Goal: Transaction & Acquisition: Purchase product/service

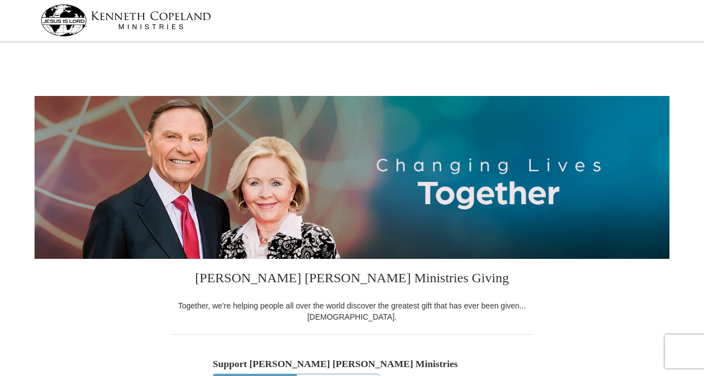
select select "MN"
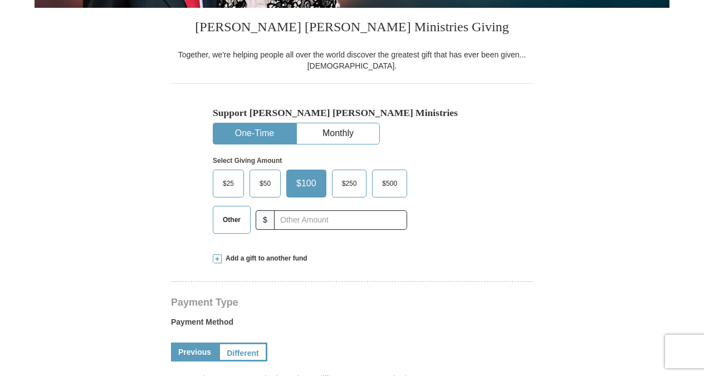
scroll to position [258, 0]
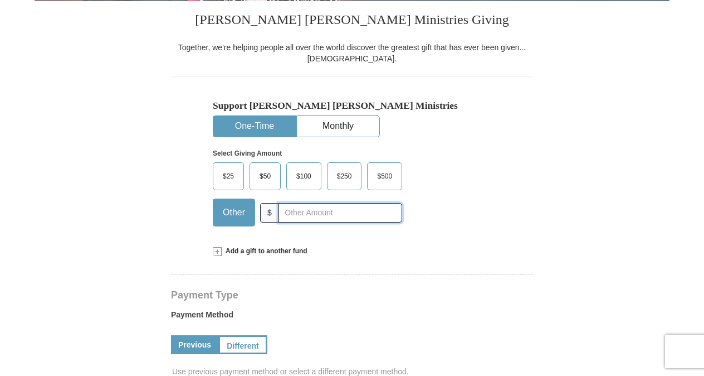
click at [306, 217] on input "text" at bounding box center [341, 213] width 124 height 20
type input "400"
click at [366, 246] on div "Add a gift to another fund" at bounding box center [352, 250] width 279 height 9
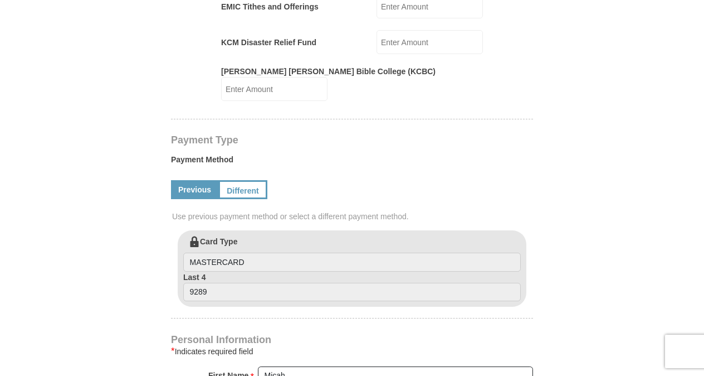
scroll to position [601, 0]
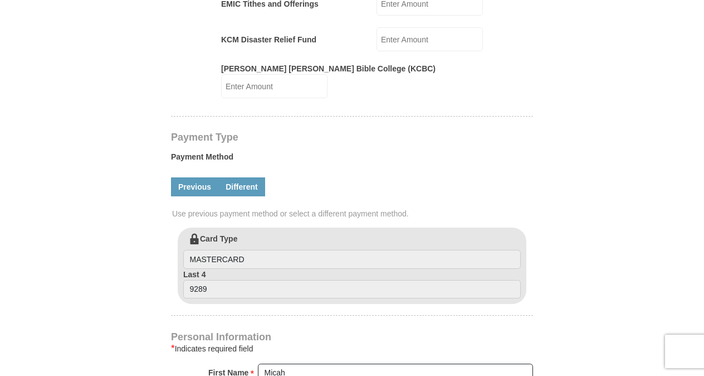
click at [249, 181] on link "Different" at bounding box center [241, 186] width 47 height 19
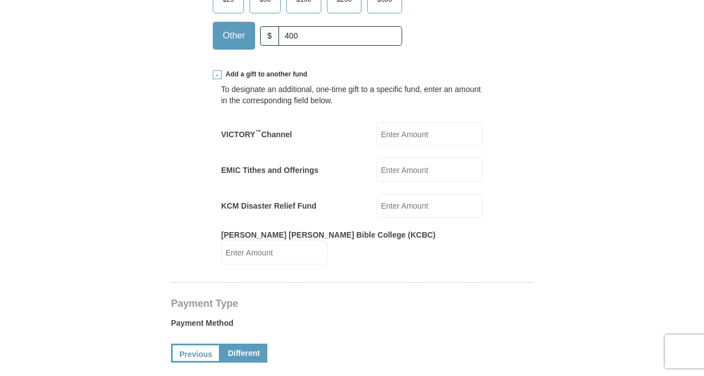
scroll to position [434, 0]
click at [401, 176] on input "EMIC Tithes and Offerings" at bounding box center [430, 170] width 106 height 24
type input "400"
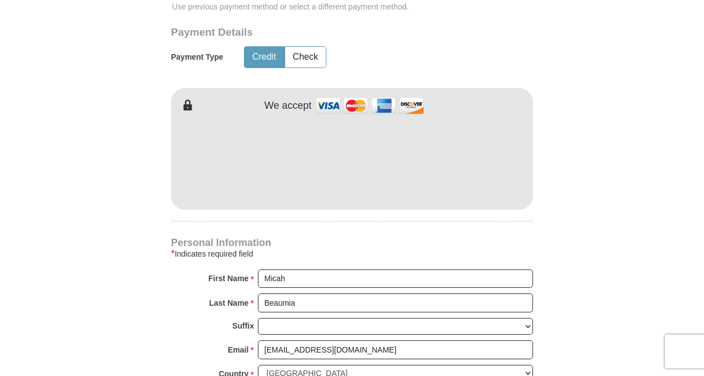
scroll to position [813, 0]
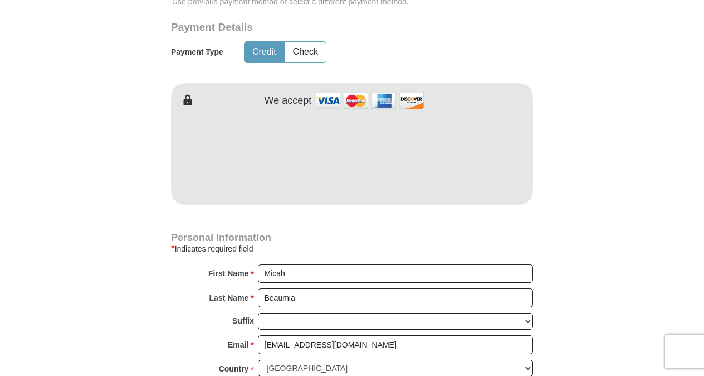
click at [319, 217] on div "[PERSON_NAME] [PERSON_NAME] Ministries Giving Together, we're helping people al…" at bounding box center [352, 97] width 362 height 1302
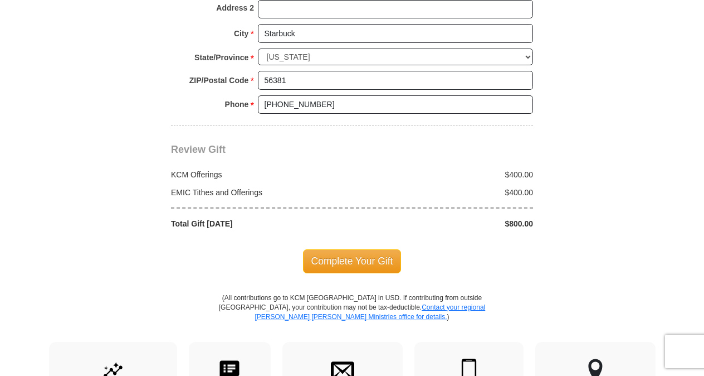
scroll to position [1218, 0]
click at [347, 250] on span "Complete Your Gift" at bounding box center [352, 261] width 99 height 23
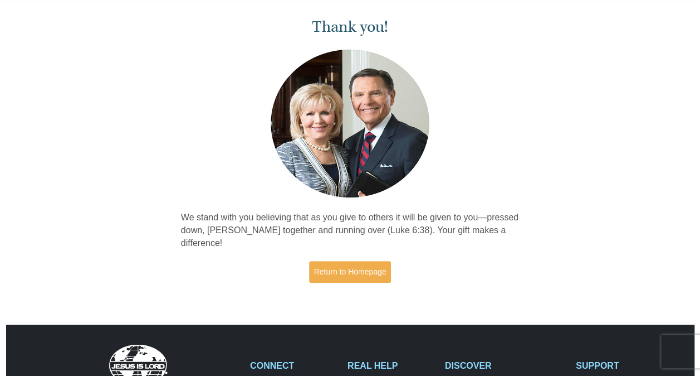
scroll to position [47, 0]
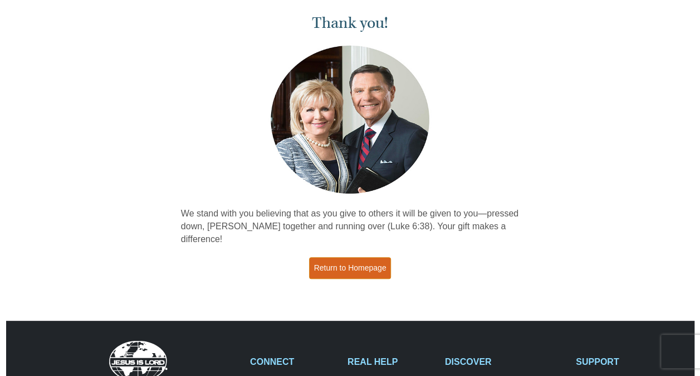
click at [345, 257] on link "Return to Homepage" at bounding box center [350, 268] width 82 height 22
